Goal: Transaction & Acquisition: Purchase product/service

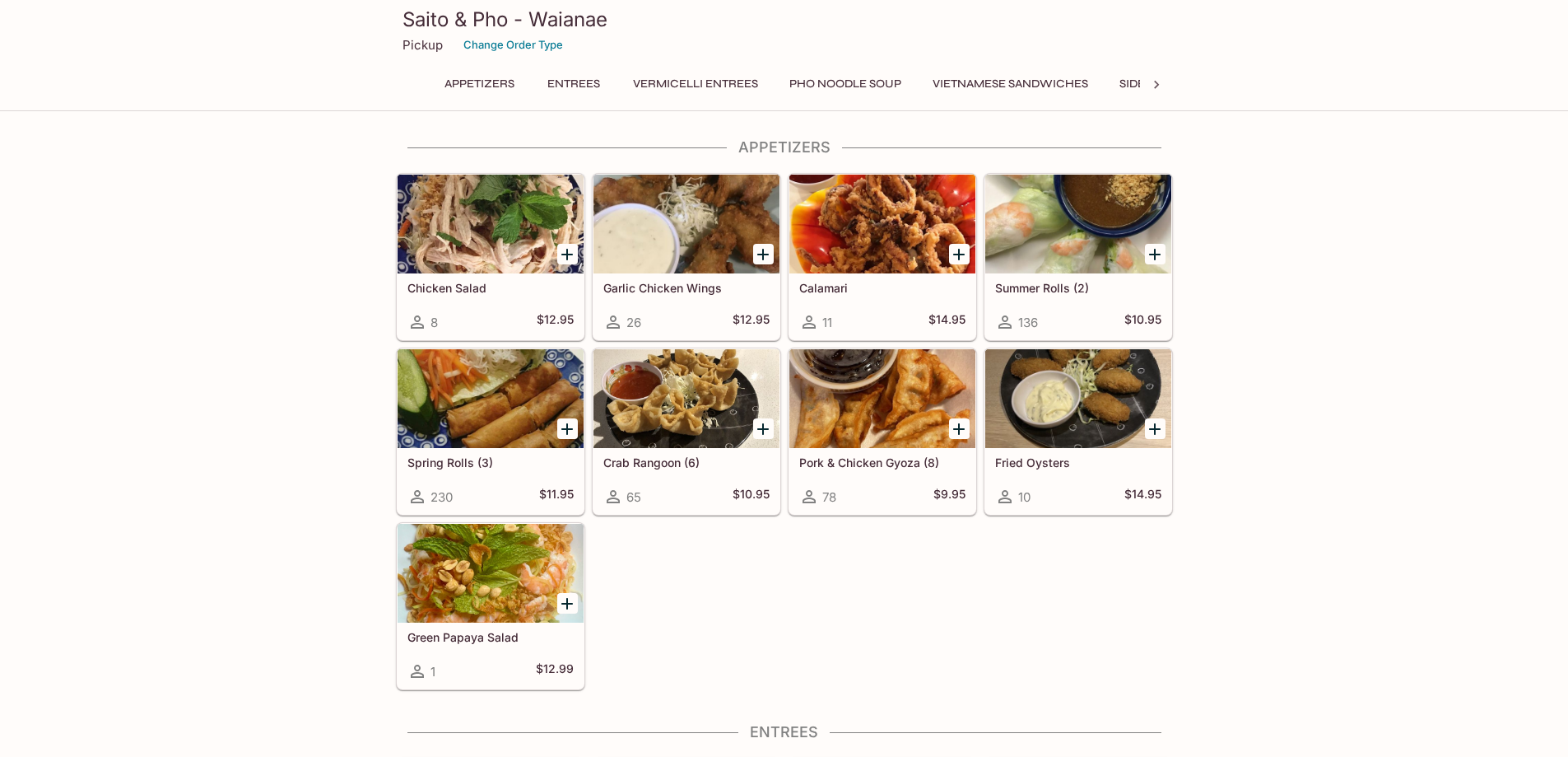
click at [687, 88] on button "Vermicelli Entrees" at bounding box center [695, 84] width 143 height 23
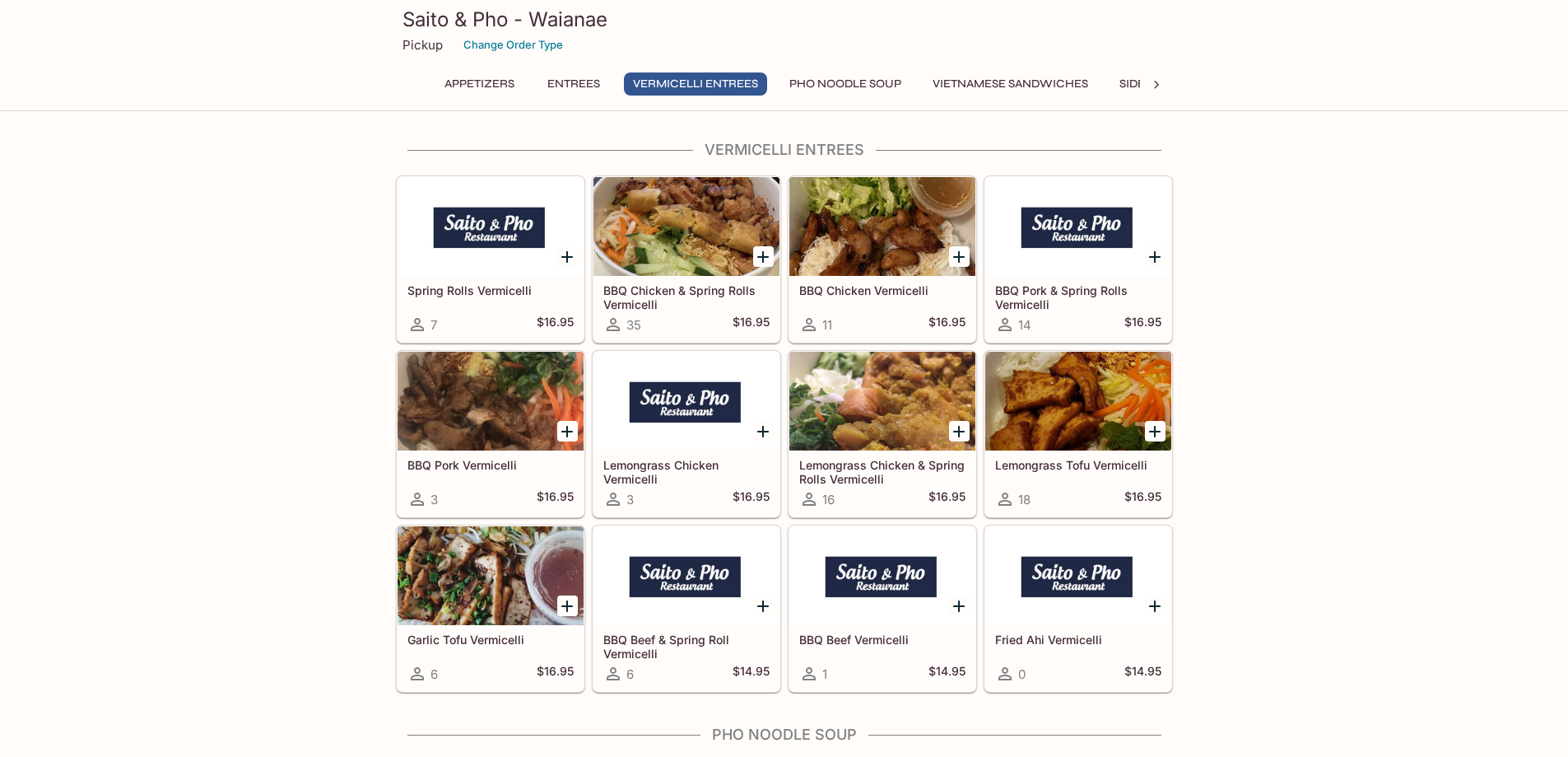
scroll to position [2563, 0]
click at [684, 580] on div at bounding box center [686, 574] width 186 height 99
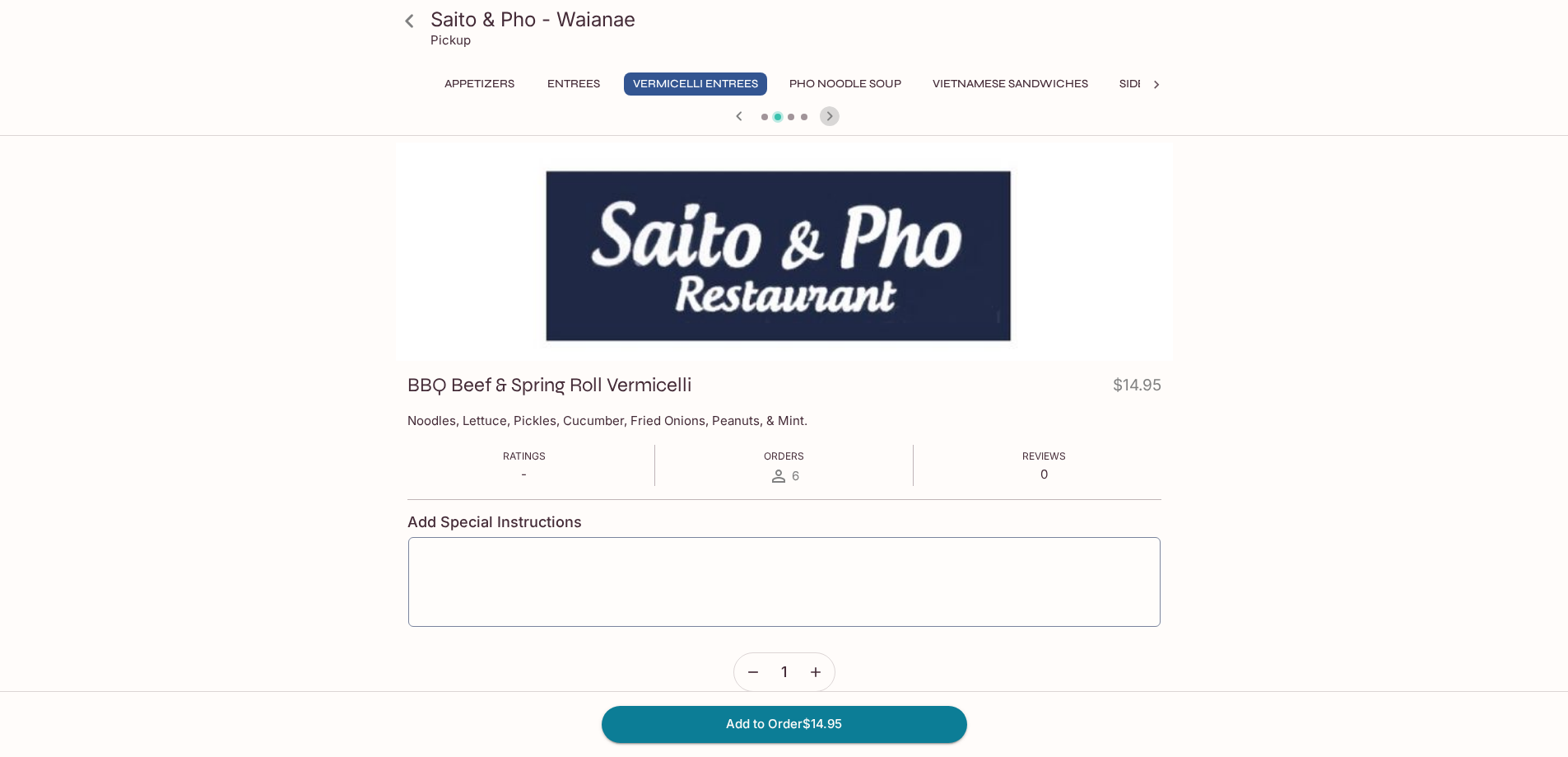
click at [830, 116] on icon "button" at bounding box center [829, 116] width 20 height 20
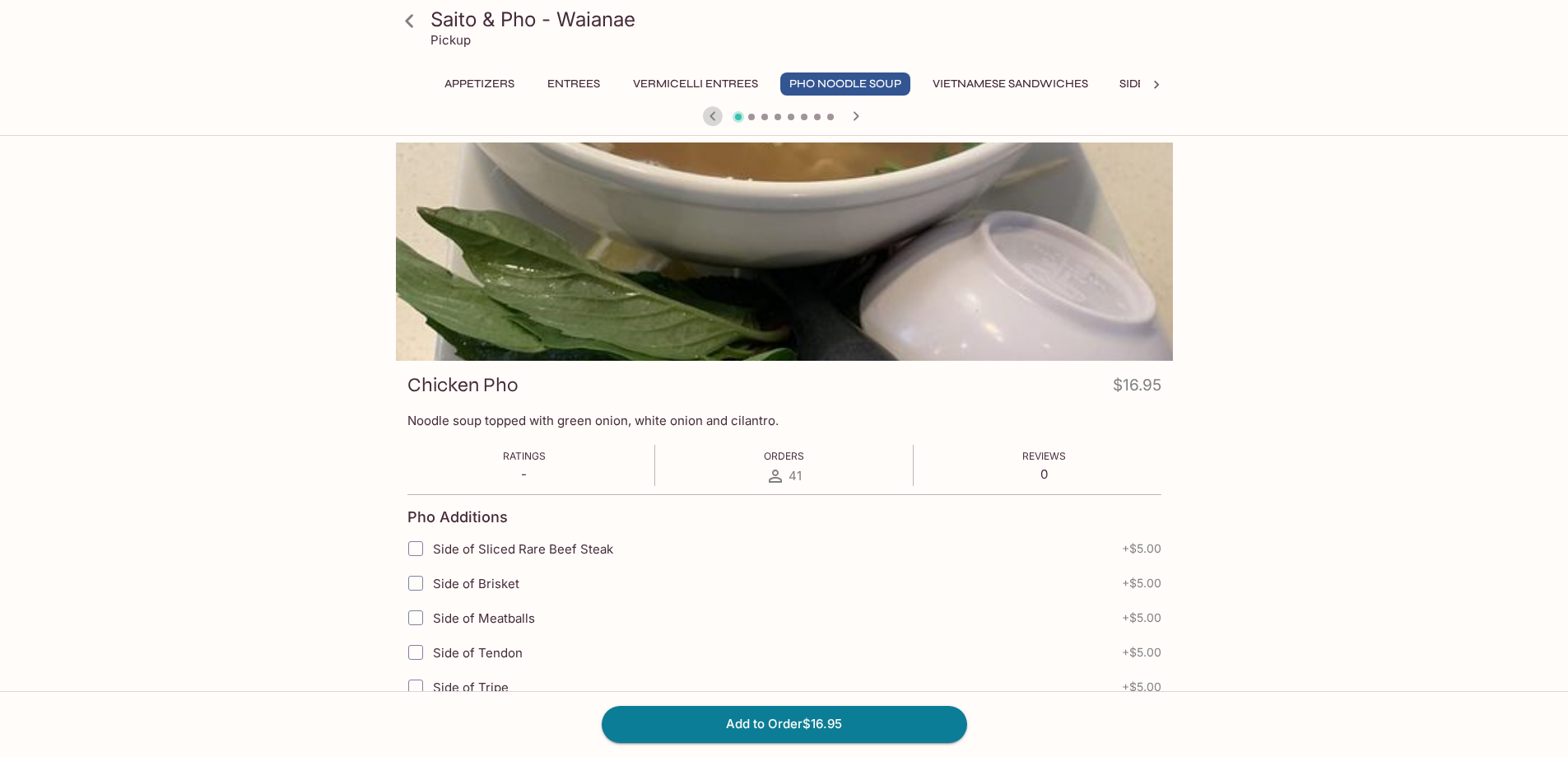
click at [705, 120] on icon "button" at bounding box center [713, 116] width 20 height 20
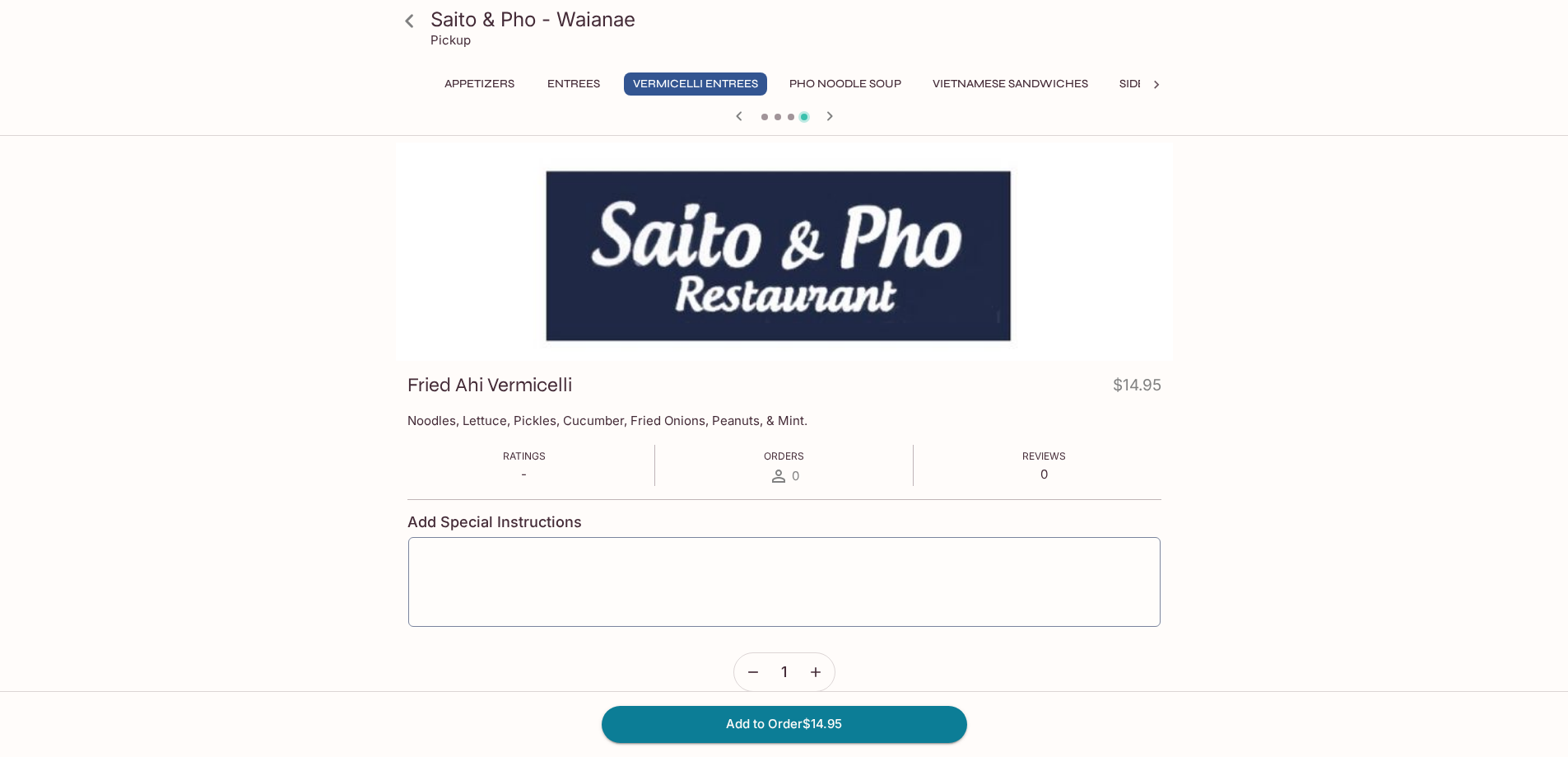
click at [705, 120] on div at bounding box center [784, 117] width 790 height 24
click at [740, 114] on icon "button" at bounding box center [739, 116] width 20 height 20
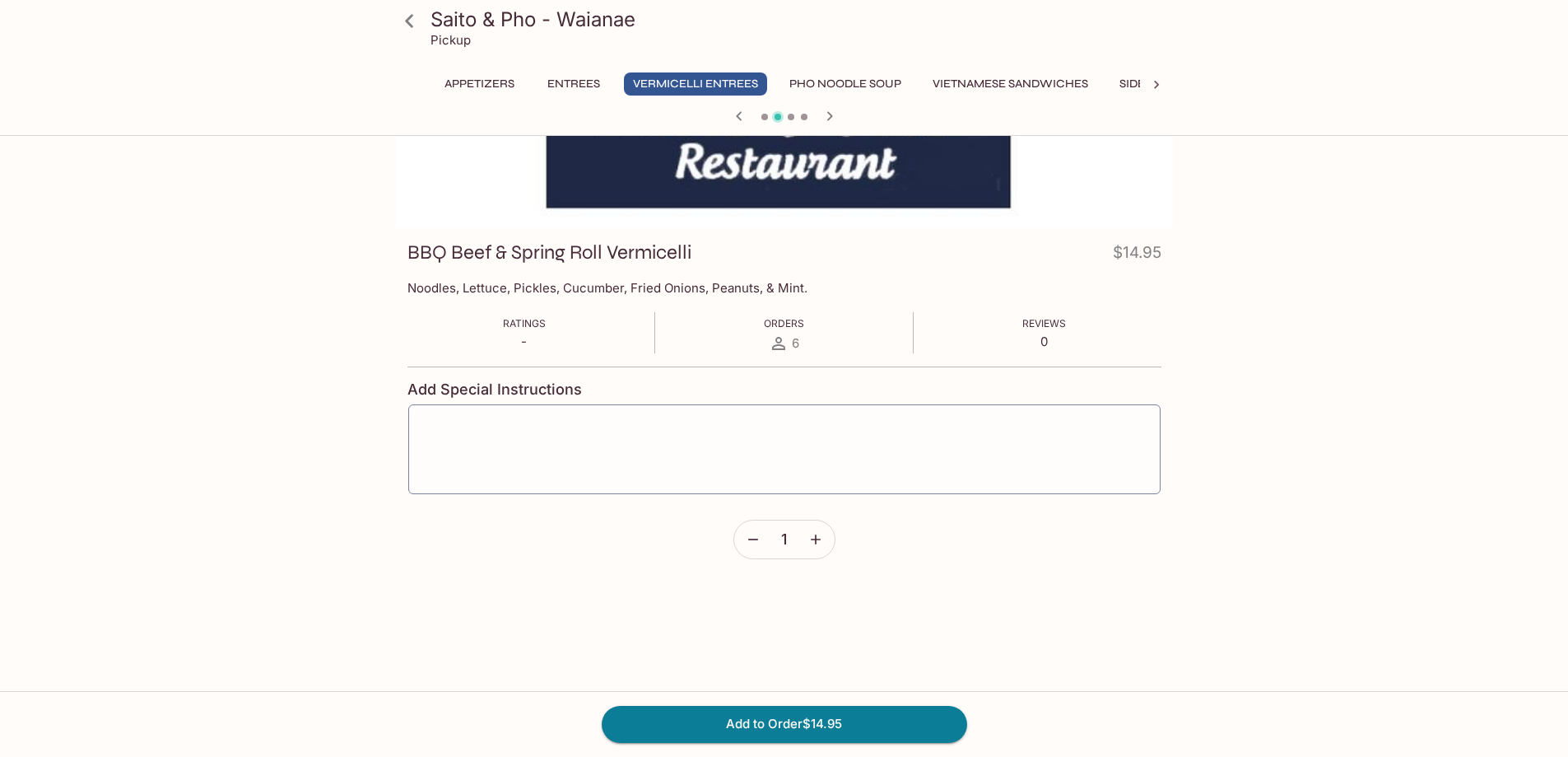
scroll to position [143, 0]
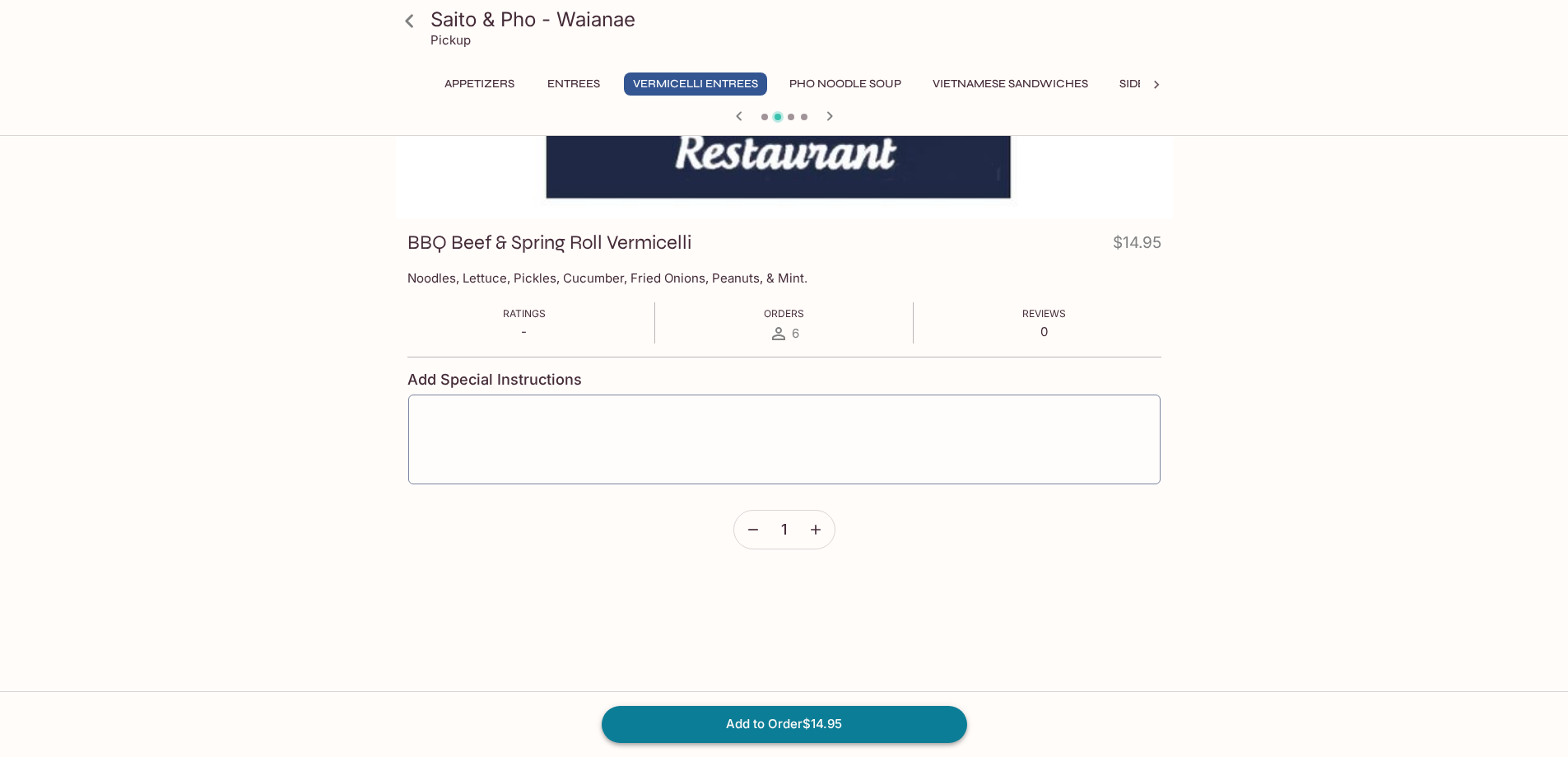
click at [780, 724] on button "Add to Order $14.95" at bounding box center [784, 723] width 366 height 36
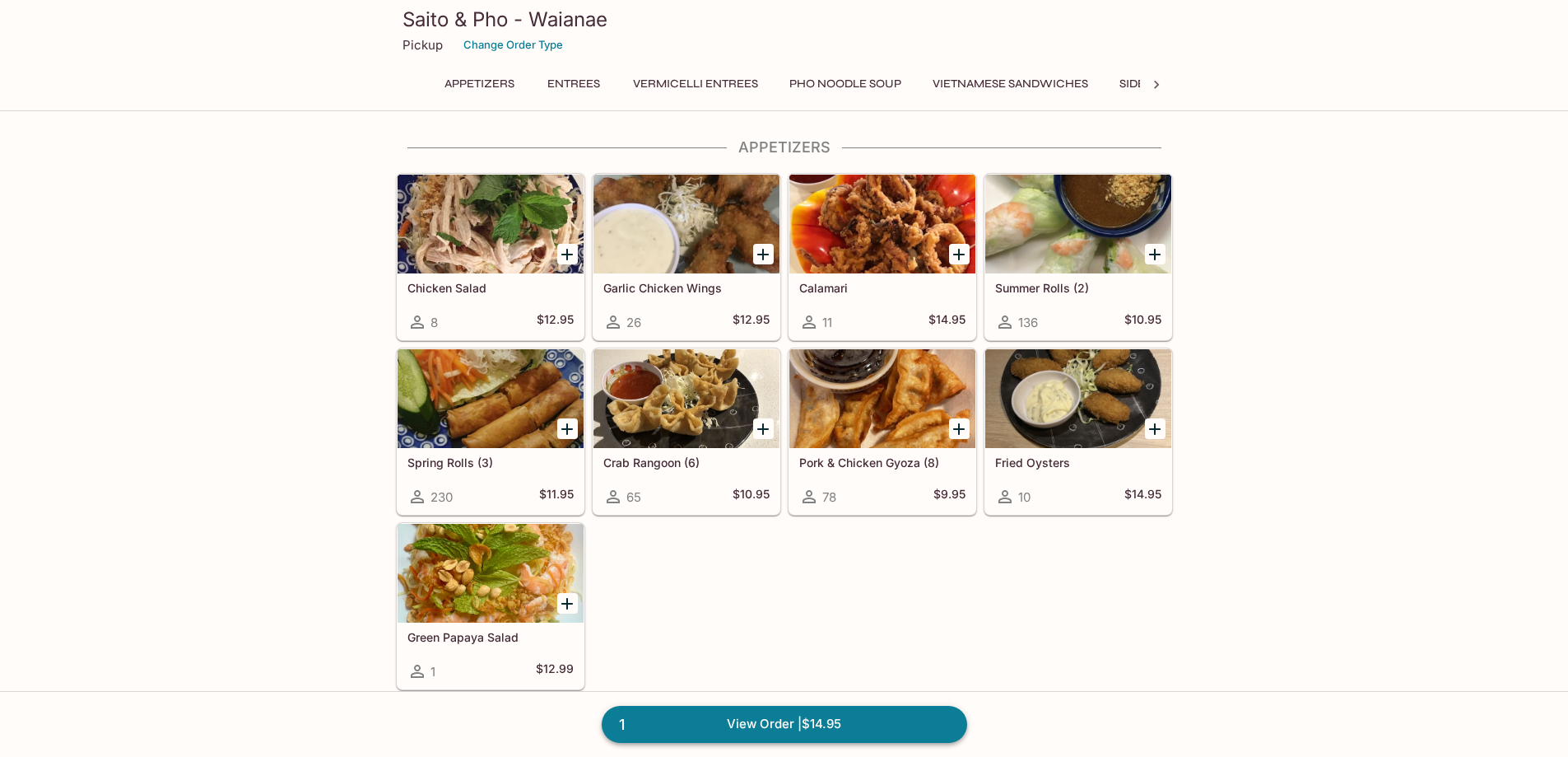
click at [848, 720] on link "1 View Order | $14.95" at bounding box center [784, 723] width 366 height 36
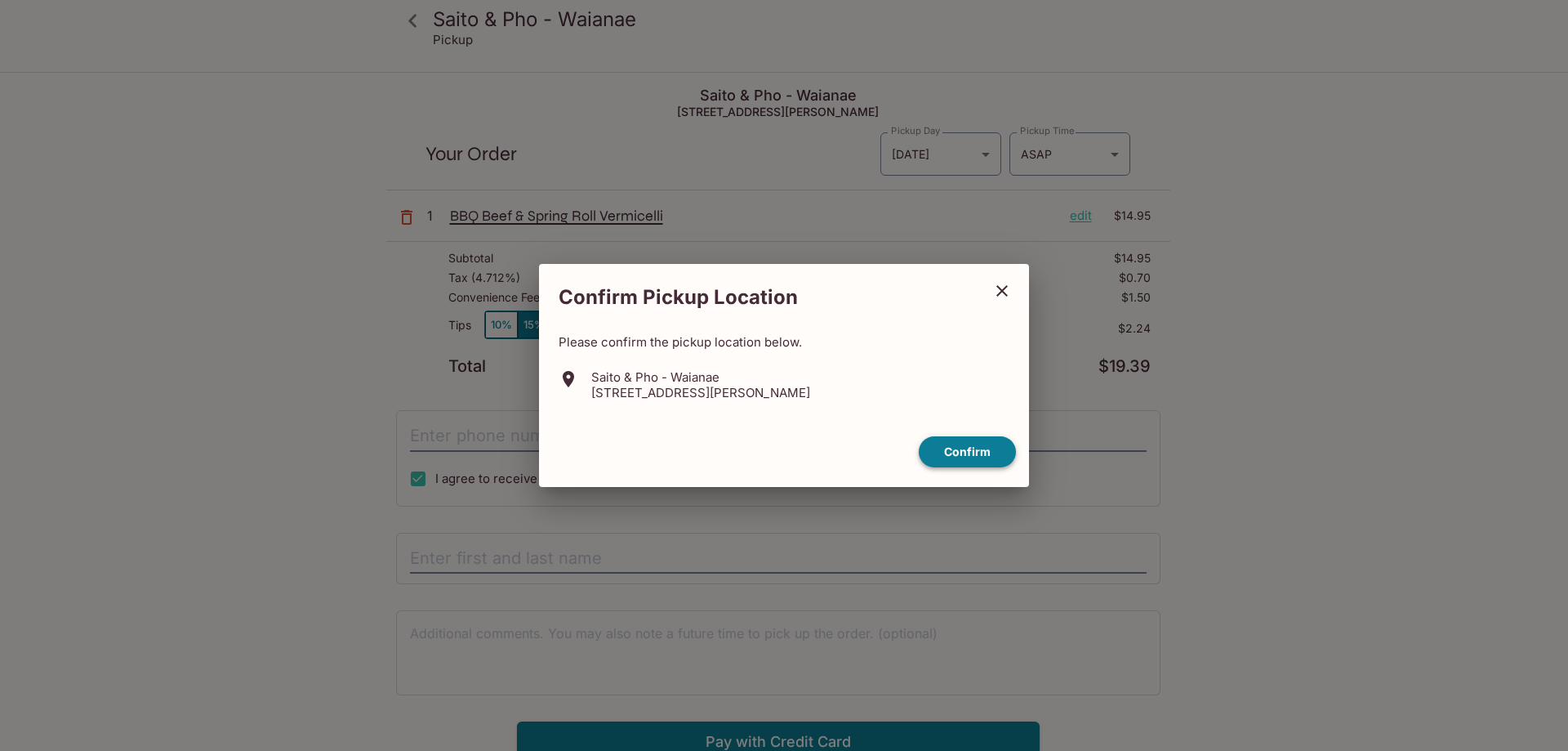
click at [959, 445] on button "Confirm" at bounding box center [967, 452] width 97 height 32
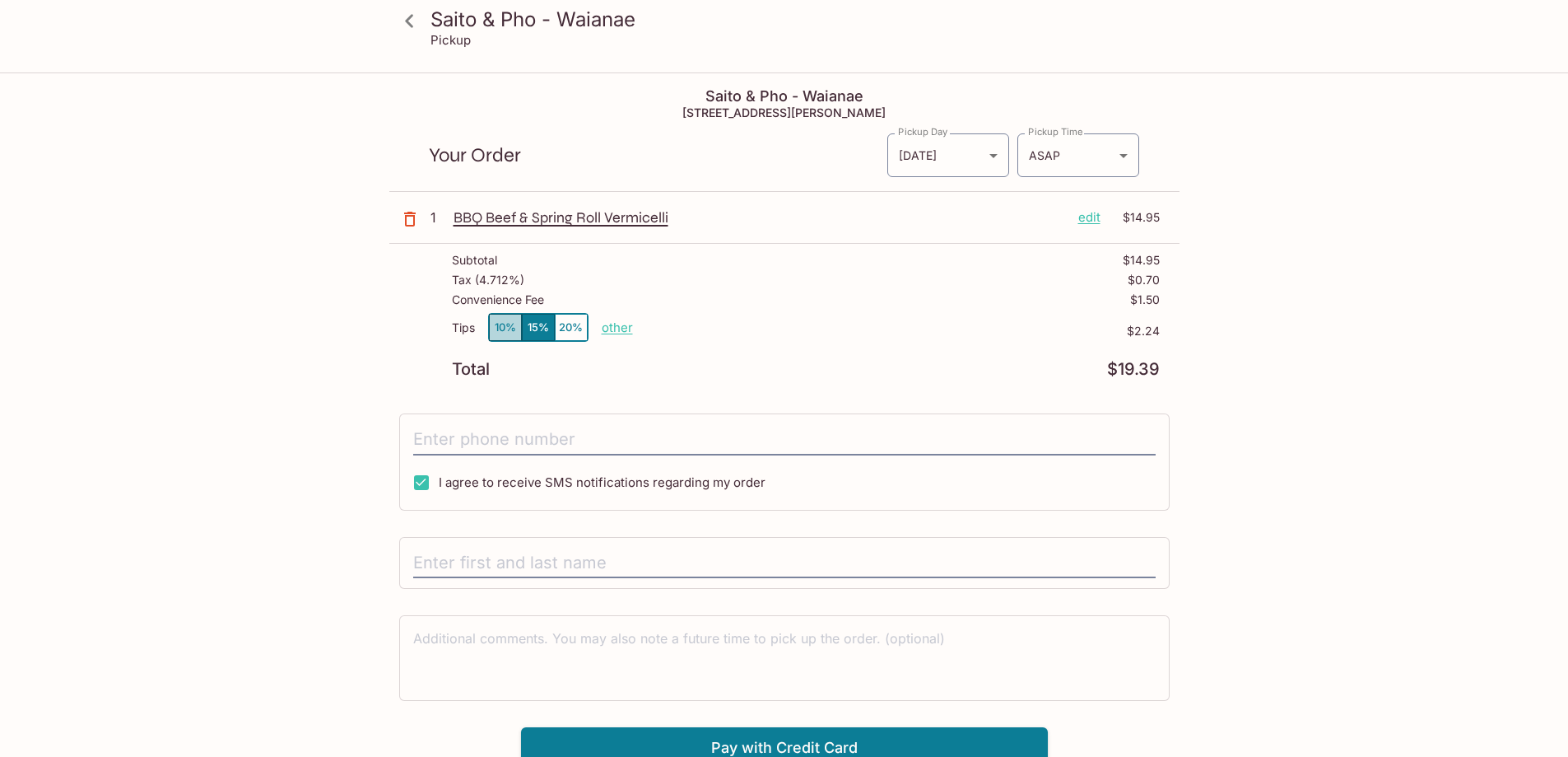
click at [498, 327] on button "10%" at bounding box center [505, 328] width 33 height 27
click at [610, 332] on p "other" at bounding box center [617, 328] width 31 height 16
